Goal: Find specific page/section: Find specific page/section

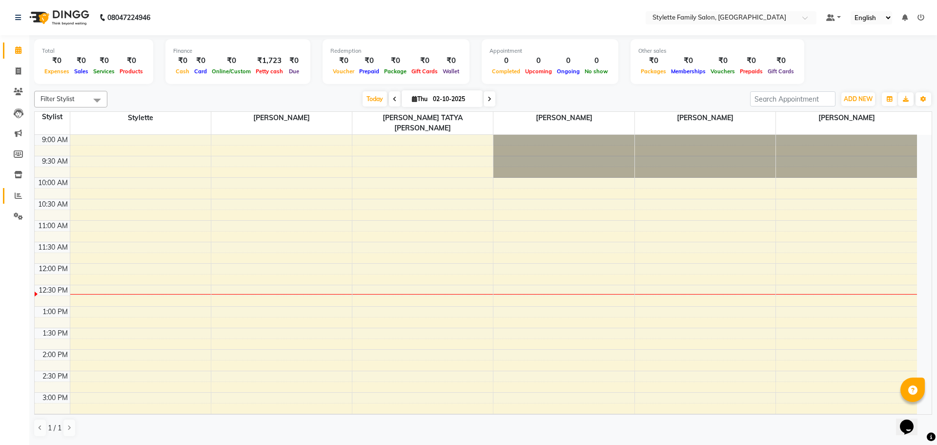
click at [9, 191] on link "Reports" at bounding box center [14, 196] width 23 height 16
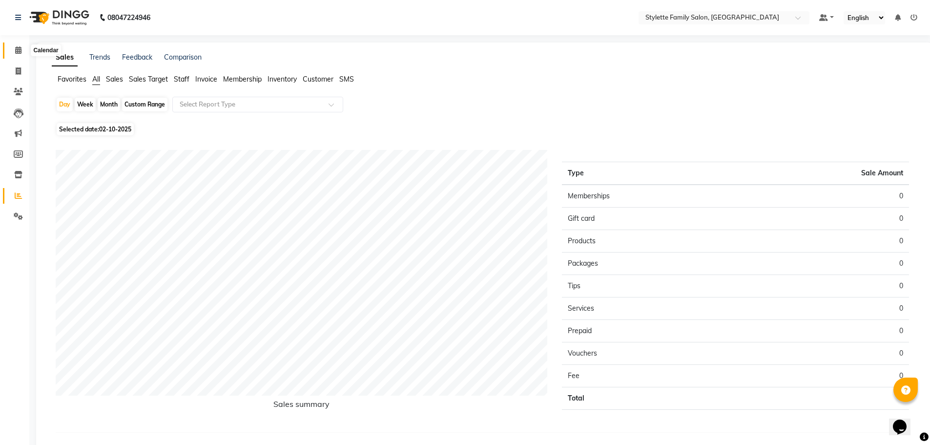
click at [15, 54] on span at bounding box center [18, 50] width 17 height 11
